Goal: Navigation & Orientation: Find specific page/section

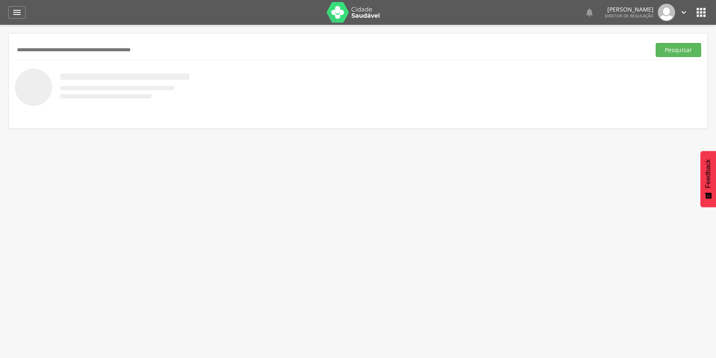
click at [359, 13] on img at bounding box center [354, 12] width 54 height 21
click at [371, 13] on img at bounding box center [354, 12] width 54 height 21
click at [694, 8] on div "  Lorem ipsum dolor sit amet, sed do eiusmod tempor incididunt ut labore et d…" at bounding box center [371, 12] width 674 height 25
click at [699, 11] on icon "" at bounding box center [701, 12] width 13 height 13
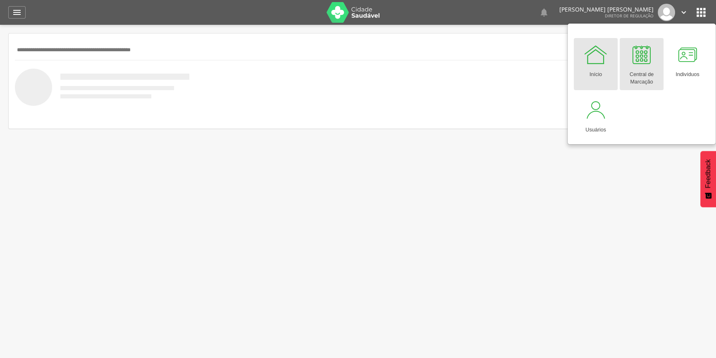
click at [650, 53] on div at bounding box center [641, 54] width 25 height 25
